Goal: Information Seeking & Learning: Learn about a topic

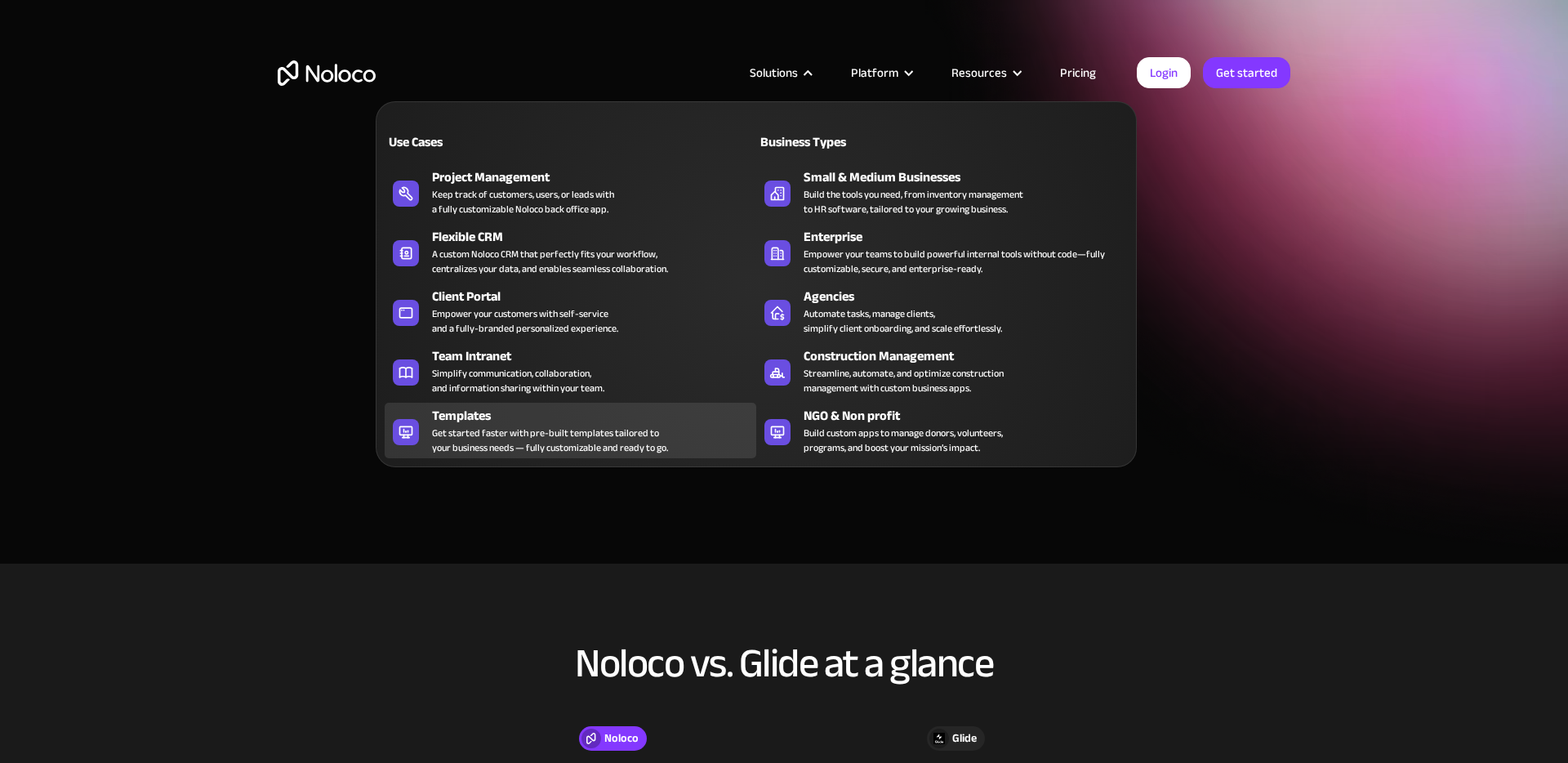
click at [582, 440] on div "Get started faster with pre-built templates tailored to your business needs — f…" at bounding box center [550, 440] width 236 height 29
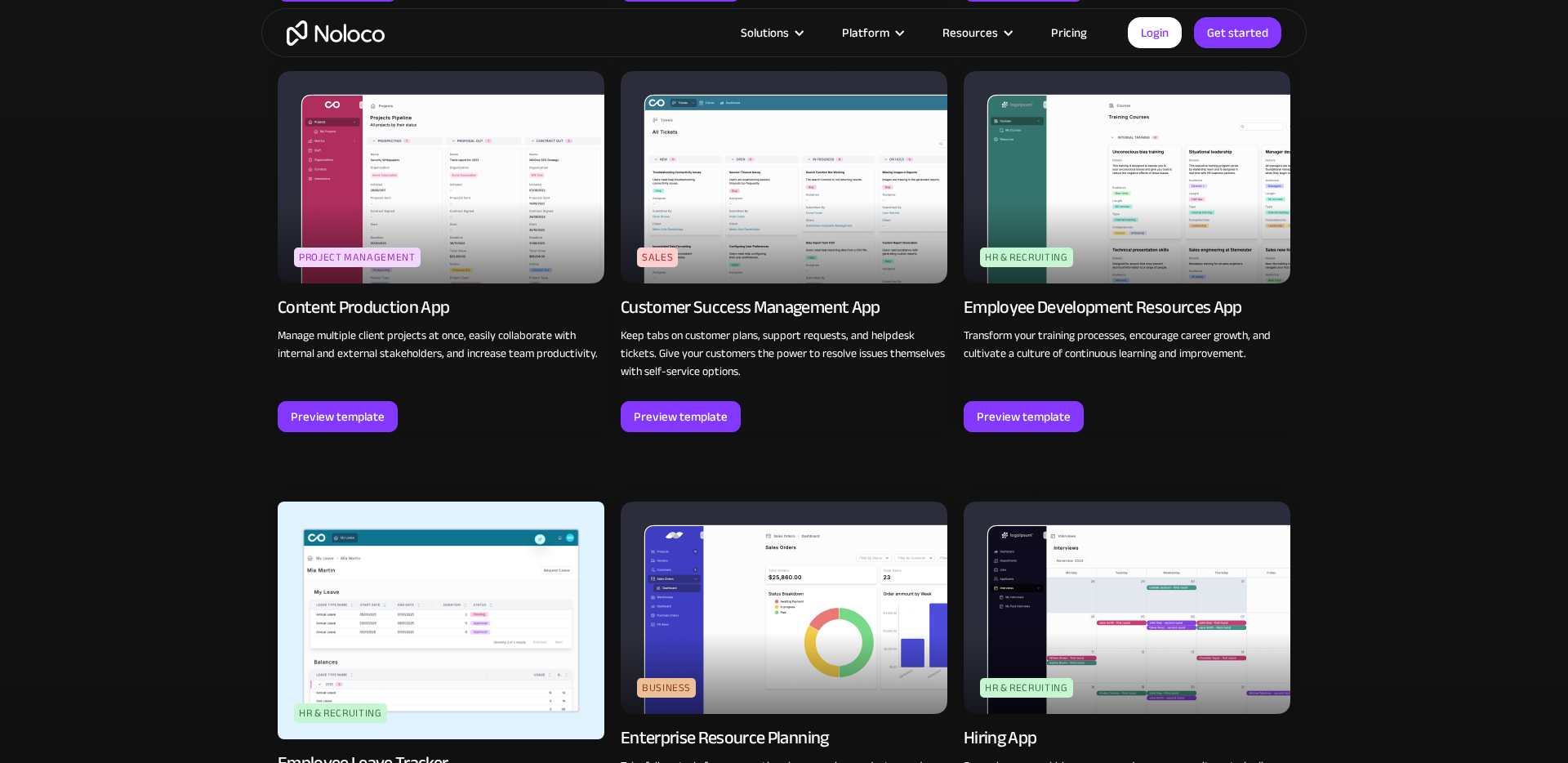
scroll to position [1673, 0]
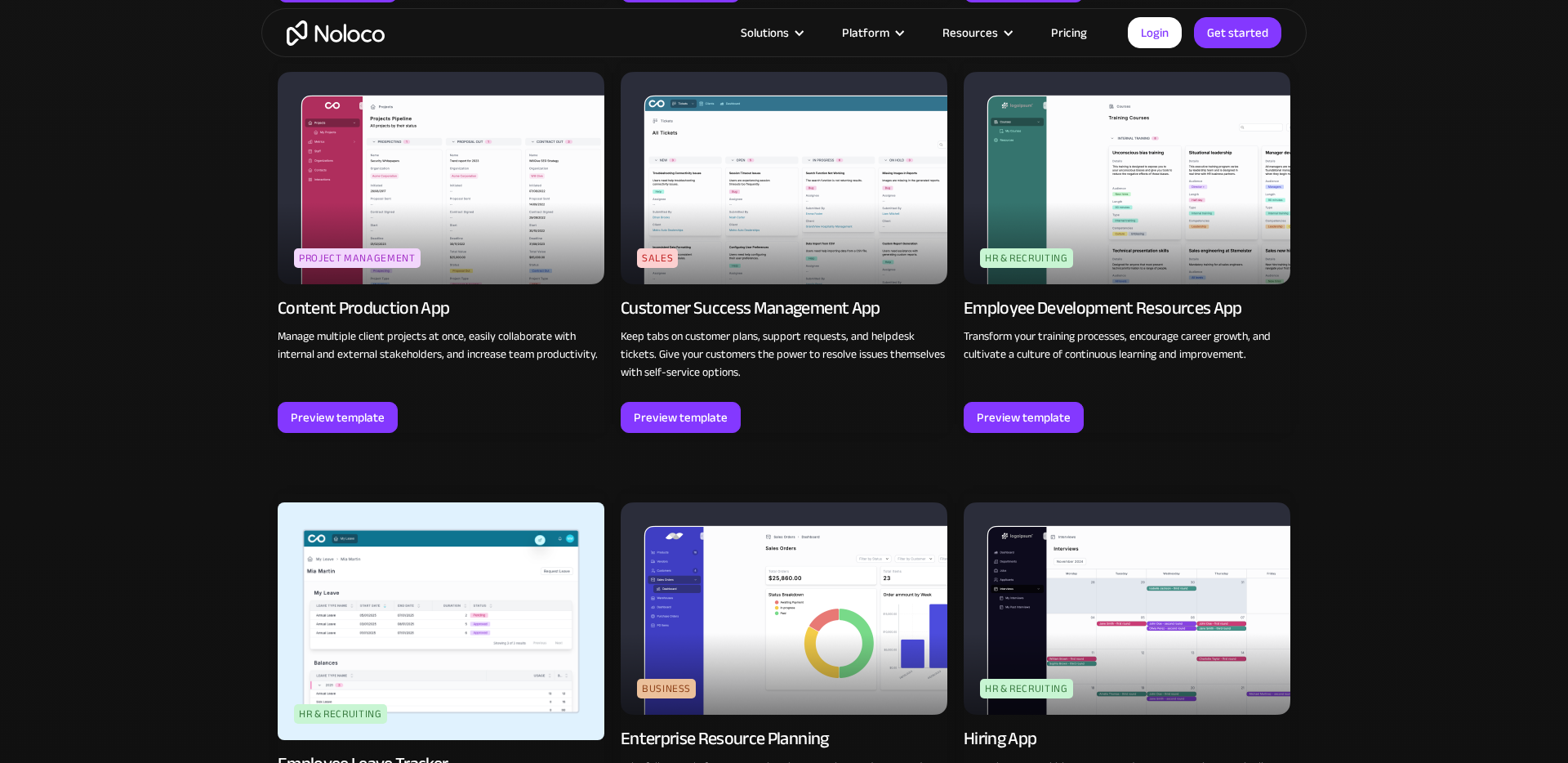
click at [428, 241] on img at bounding box center [441, 178] width 327 height 212
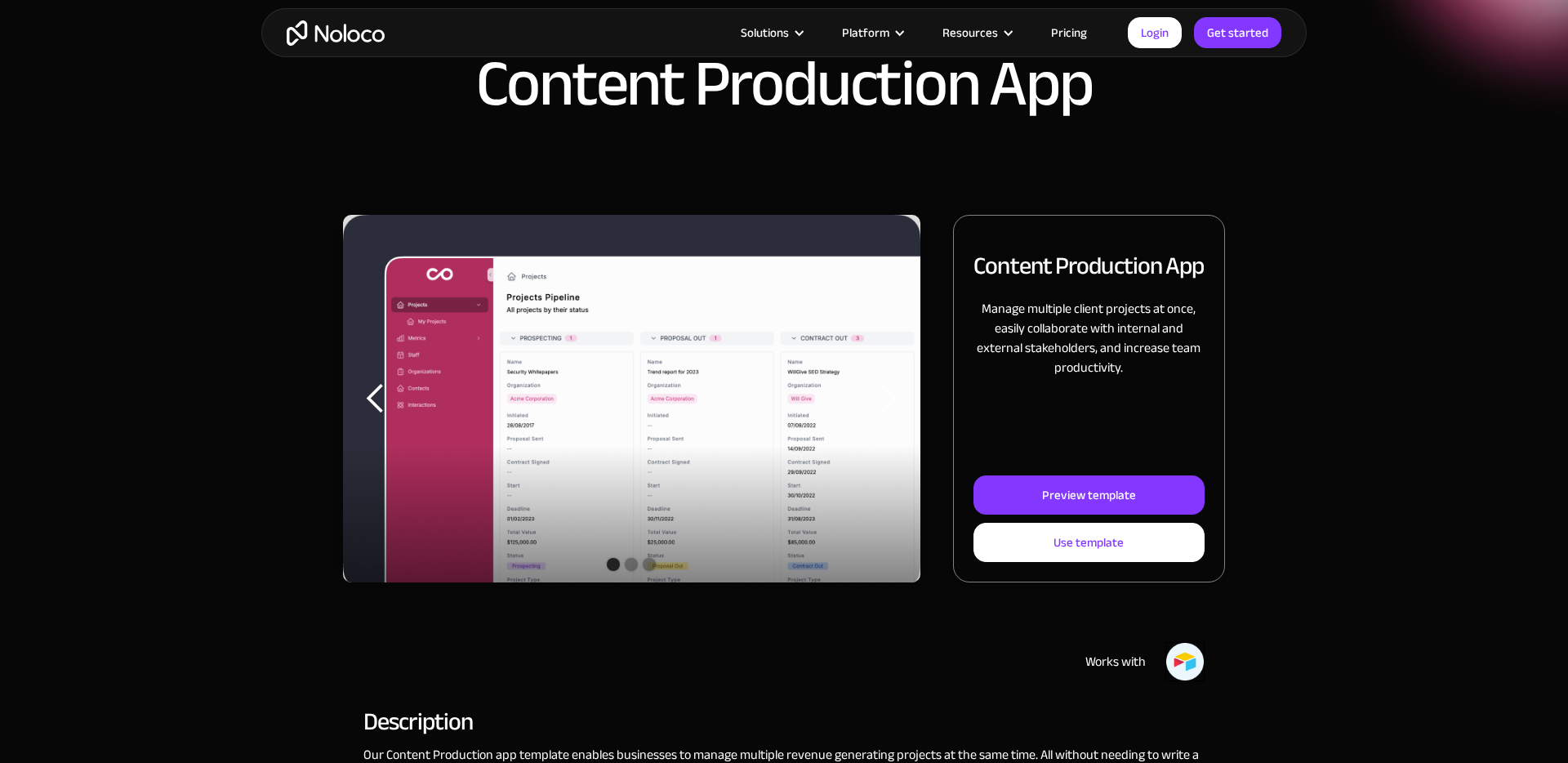
scroll to position [108, 0]
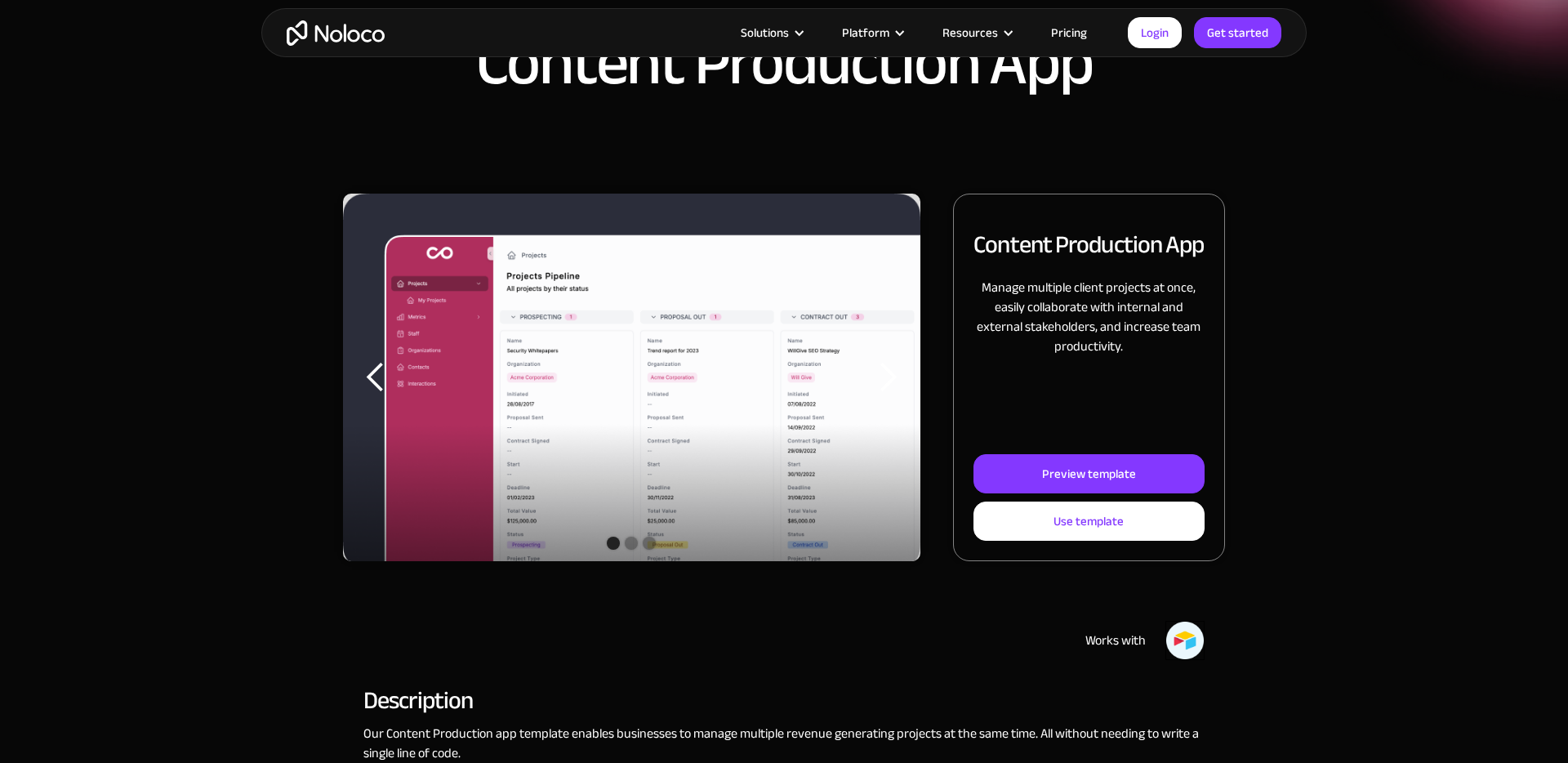
click at [629, 545] on div "Show slide 2 of 3" at bounding box center [631, 543] width 13 height 13
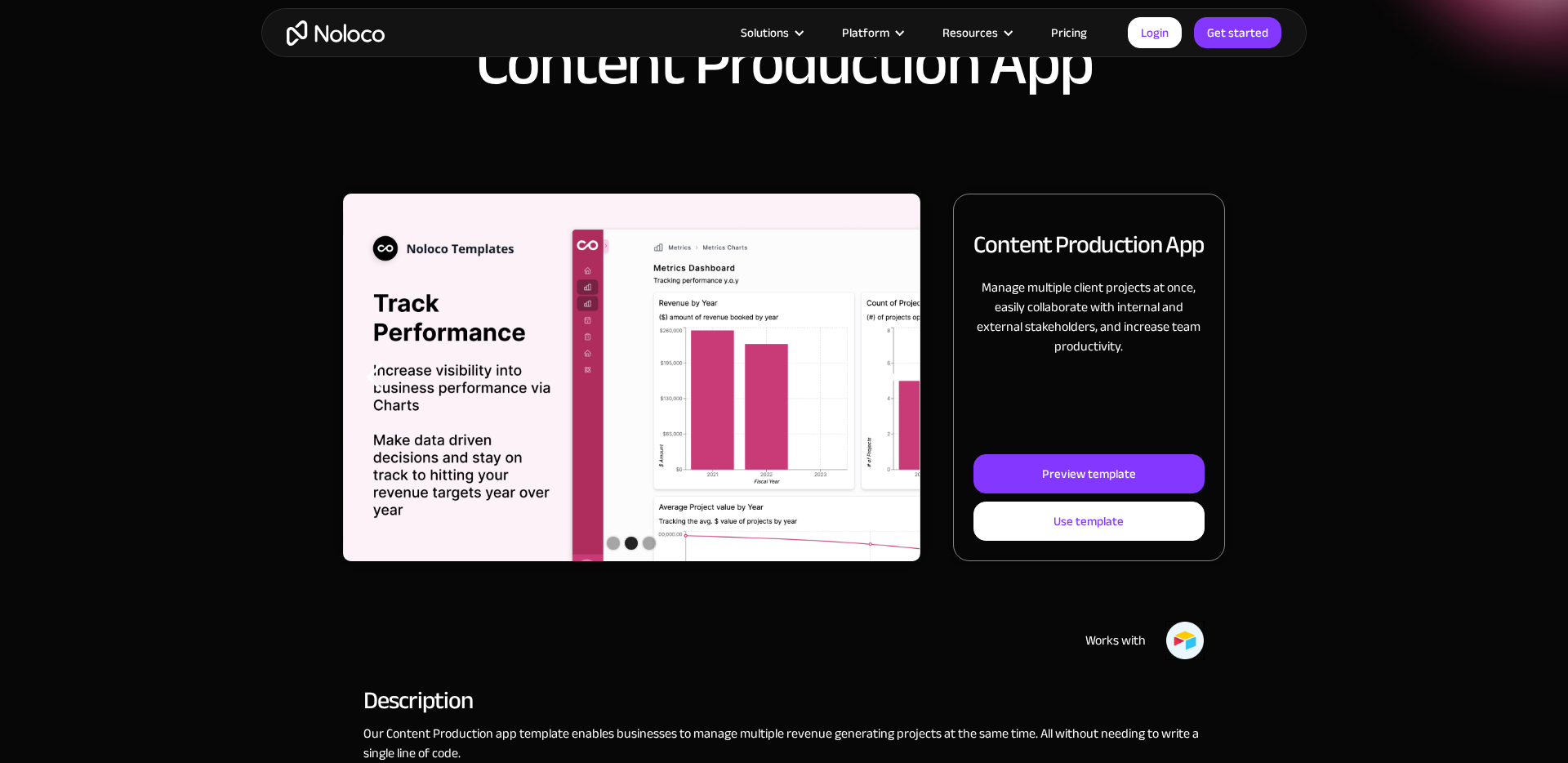
click at [652, 544] on div "Show slide 3 of 3" at bounding box center [649, 543] width 13 height 13
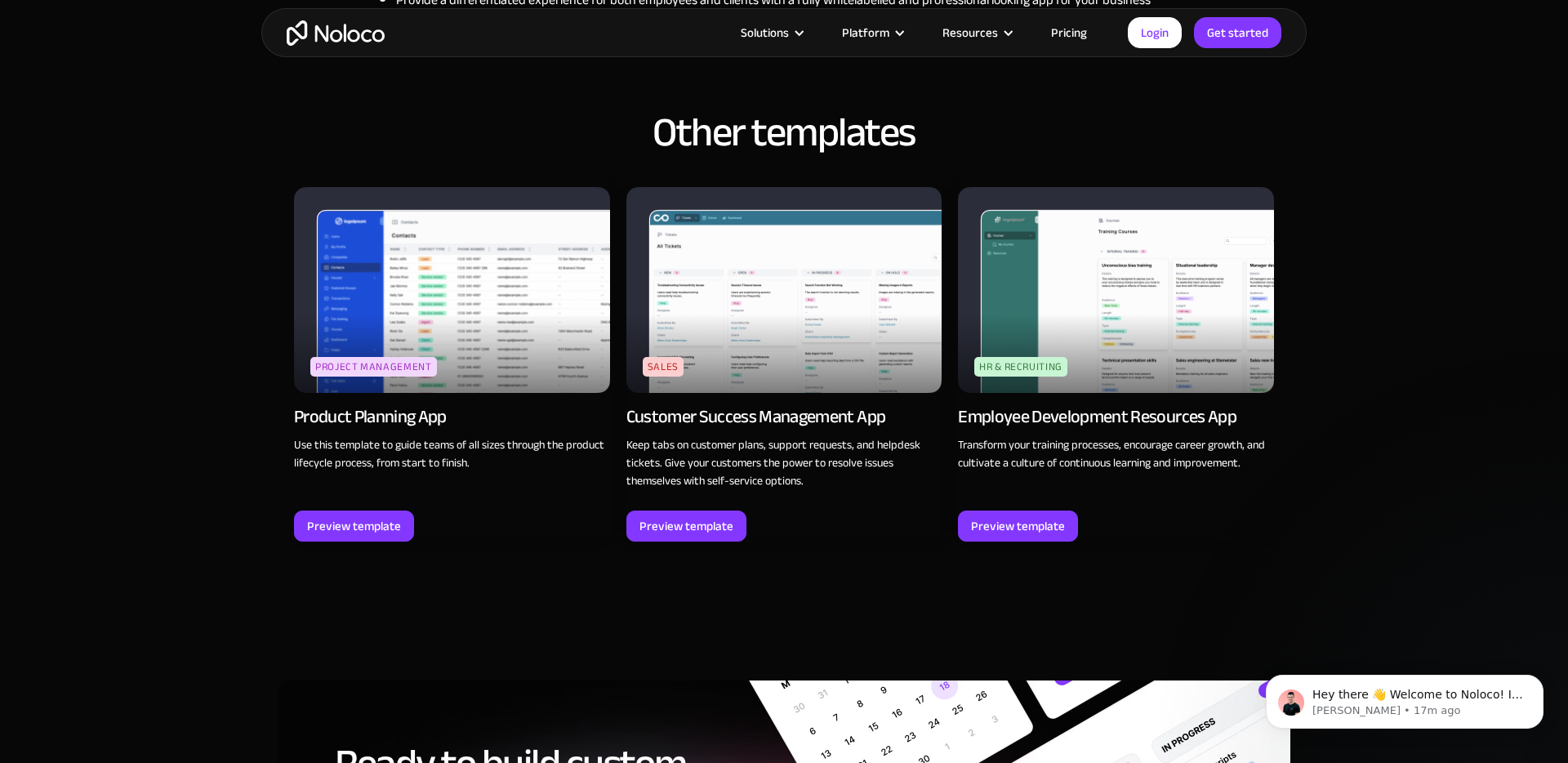
scroll to position [0, 0]
click at [1068, 29] on link "Pricing" at bounding box center [1068, 32] width 76 height 21
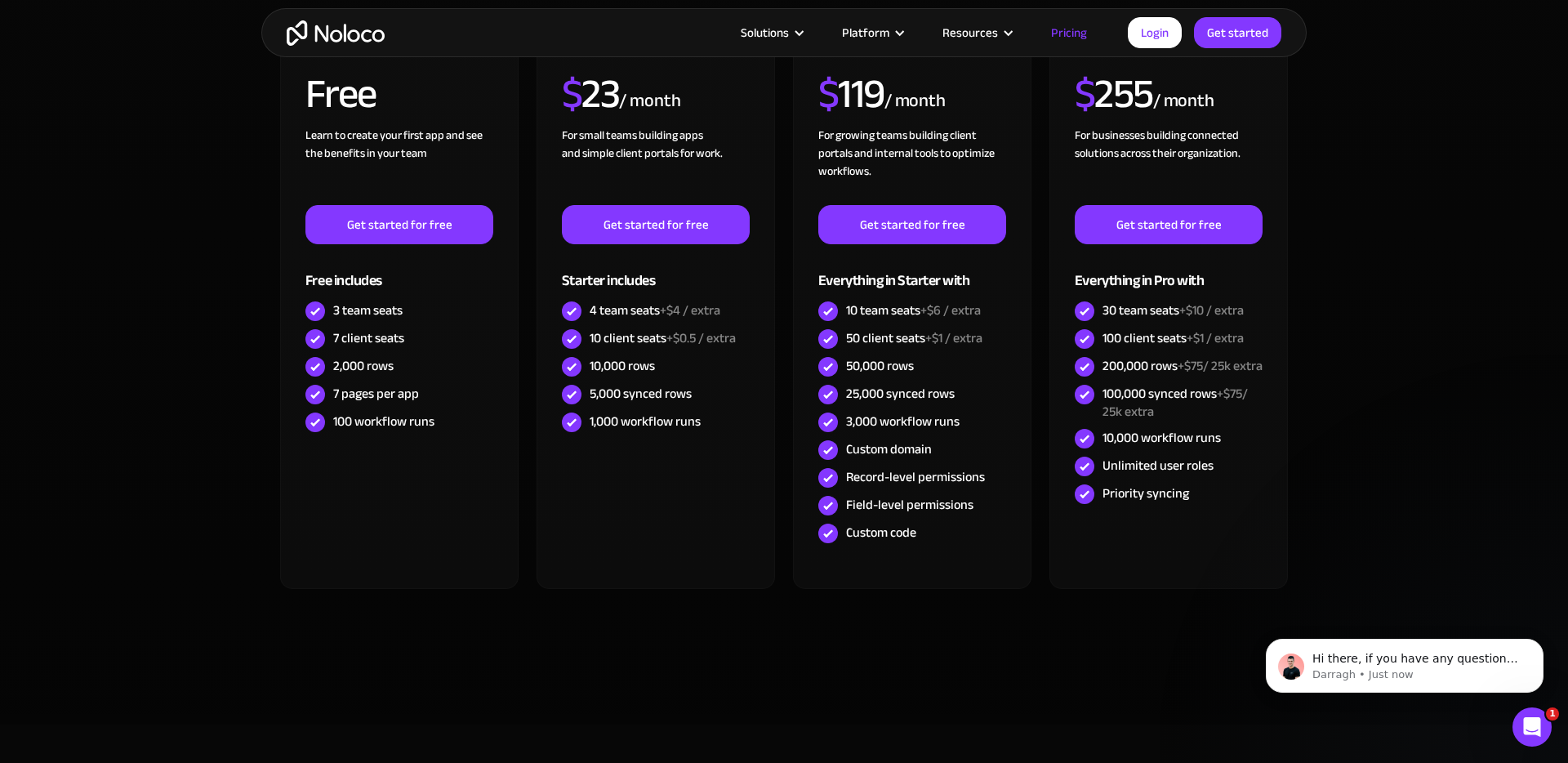
scroll to position [532, 0]
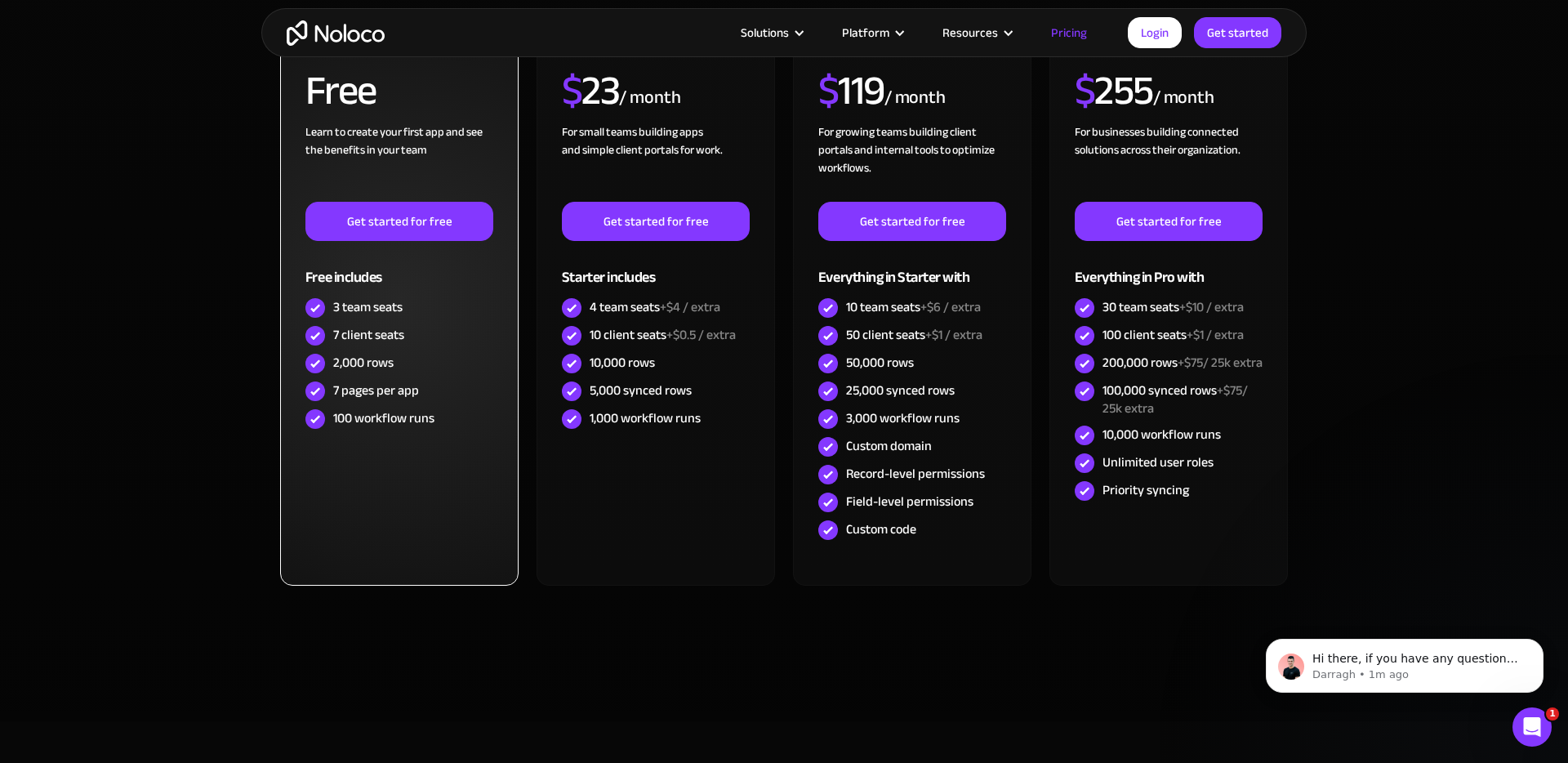
click at [459, 328] on div "7 client seats" at bounding box center [399, 336] width 188 height 28
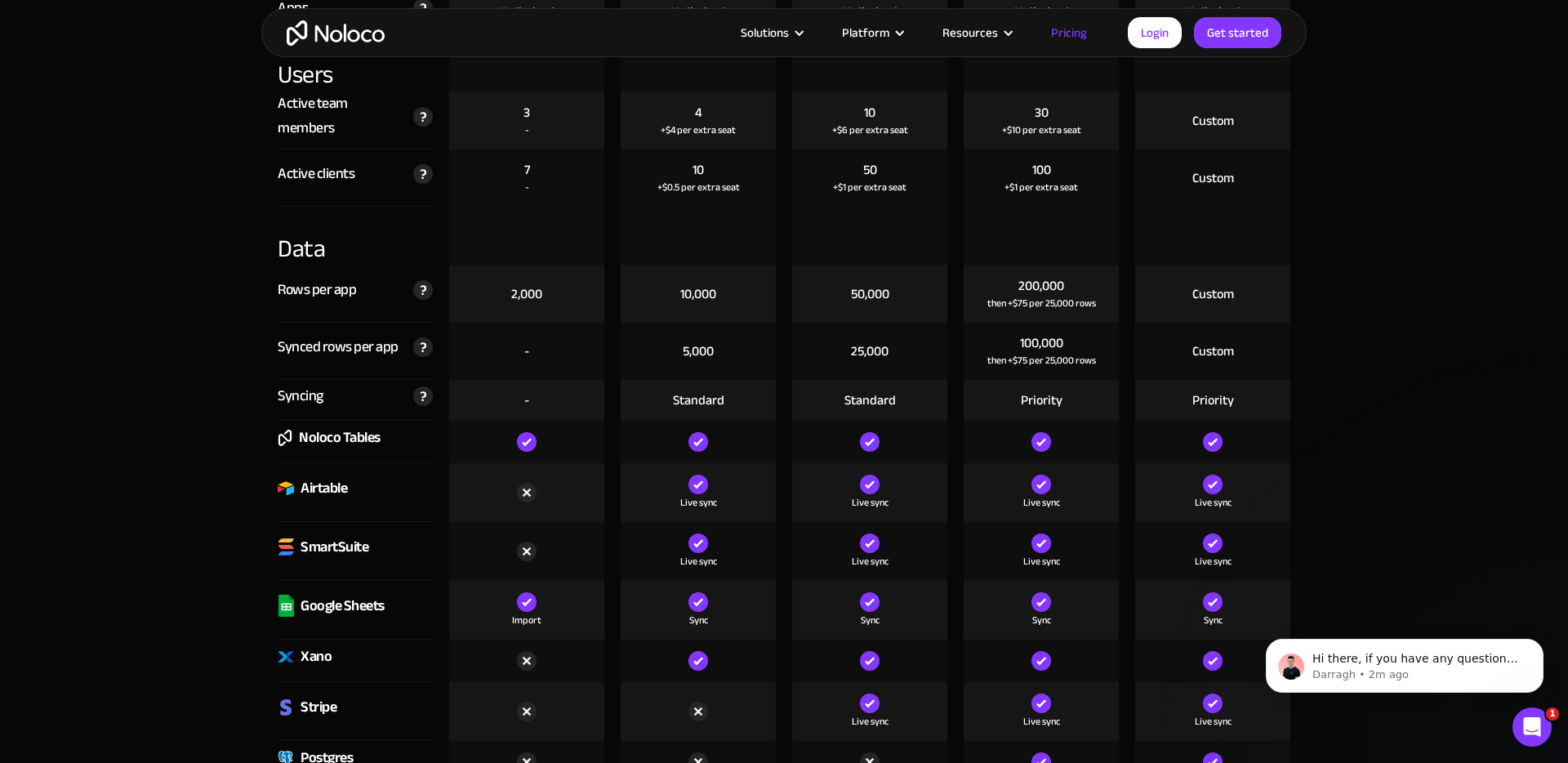
scroll to position [2021, 0]
click at [371, 486] on div "Airtable" at bounding box center [355, 491] width 155 height 59
click at [320, 486] on div "Airtable" at bounding box center [323, 487] width 47 height 25
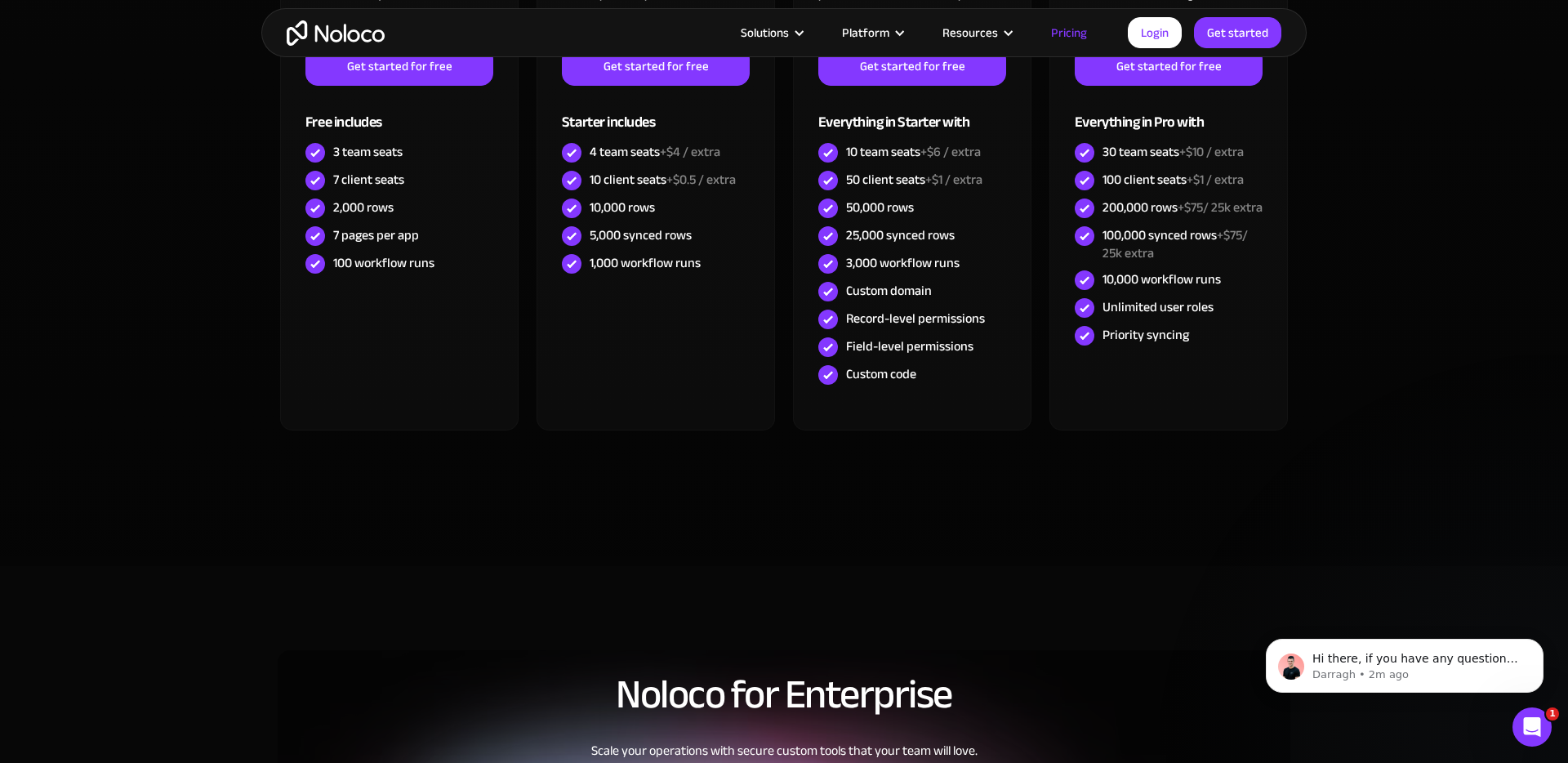
scroll to position [0, 0]
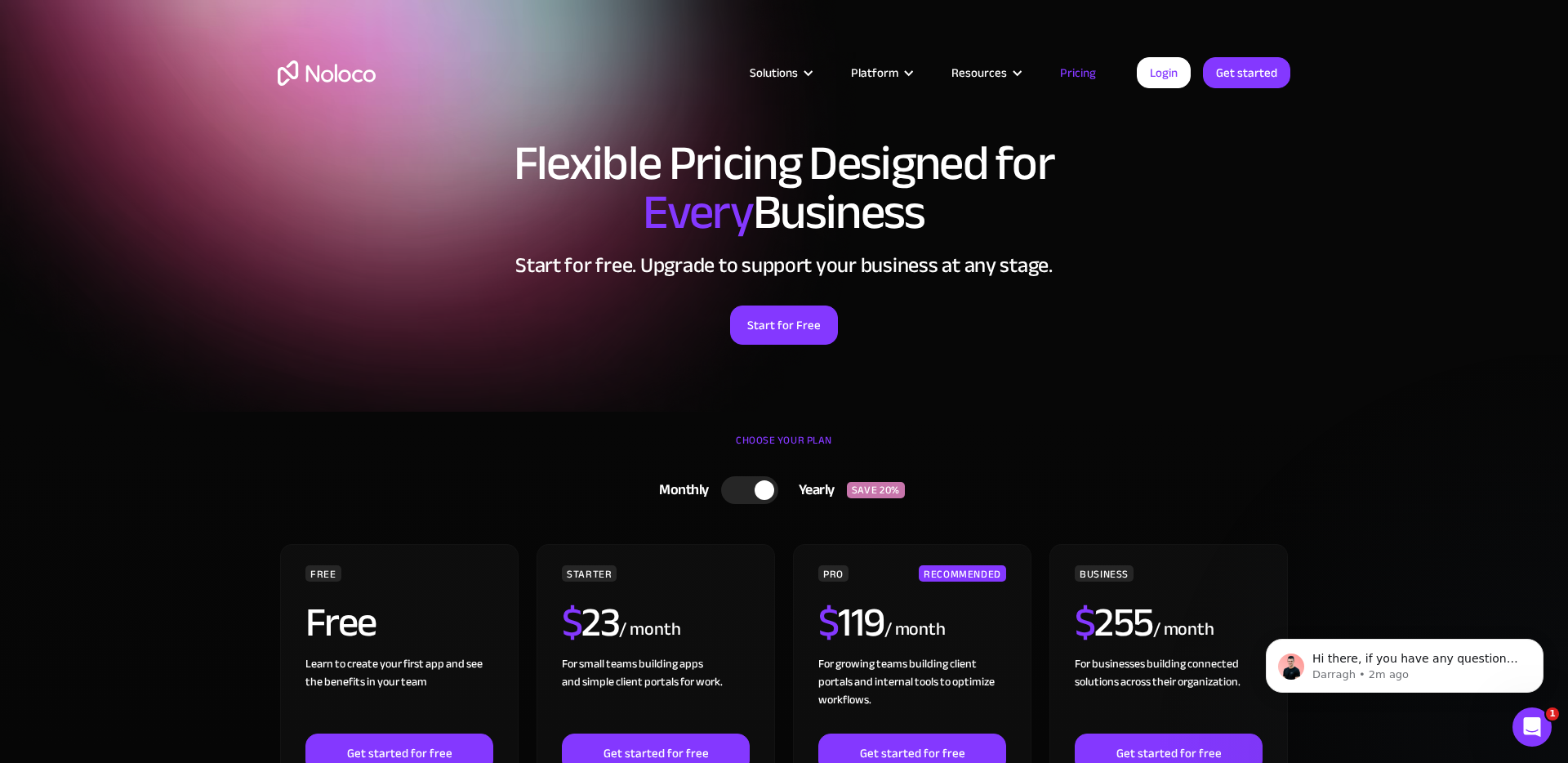
click at [752, 488] on div at bounding box center [749, 490] width 57 height 28
click at [757, 490] on div at bounding box center [755, 490] width 57 height 28
click at [757, 490] on div at bounding box center [765, 490] width 19 height 19
click at [751, 498] on div at bounding box center [755, 490] width 57 height 28
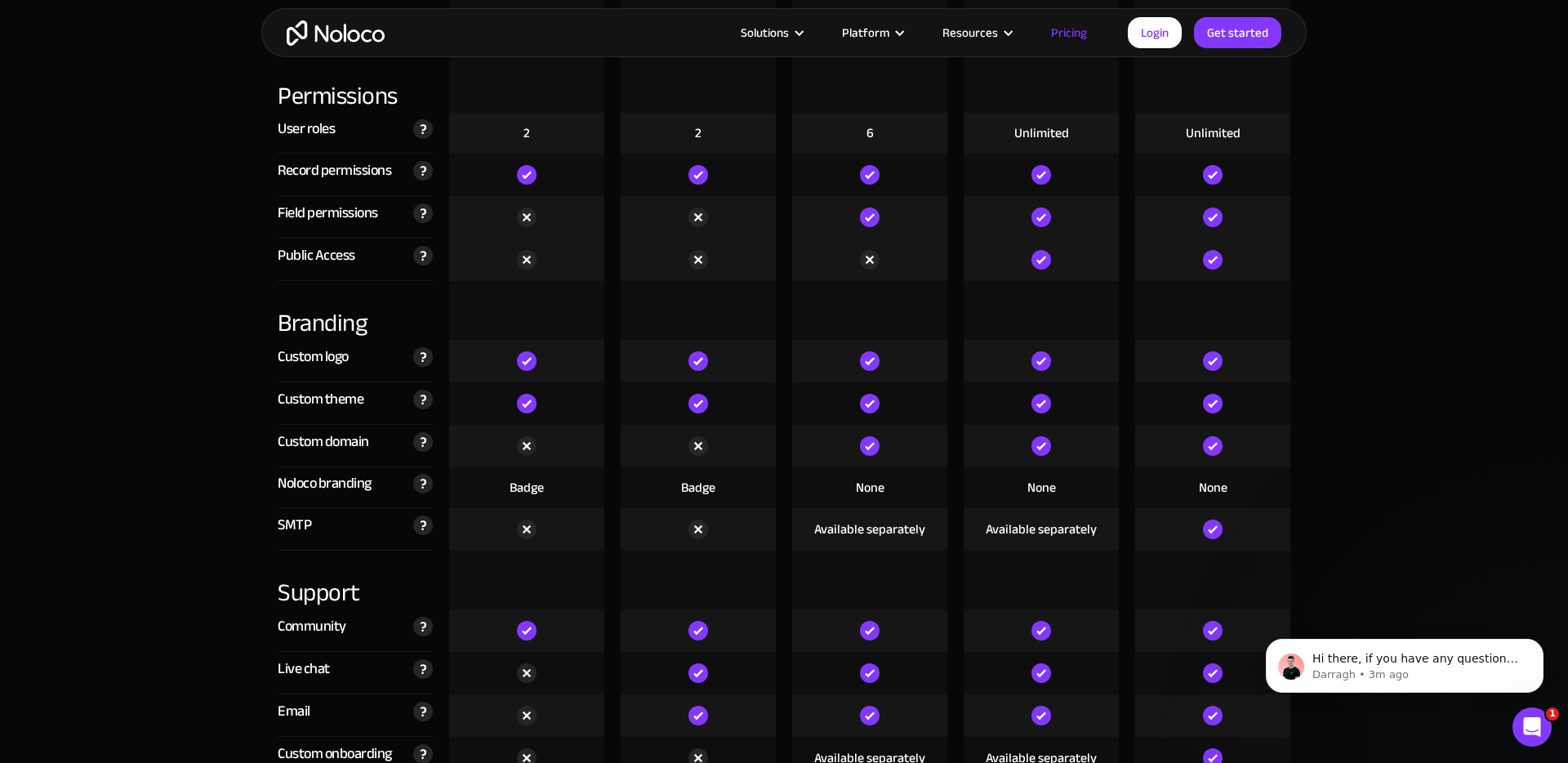
scroll to position [4197, 0]
